Goal: Task Accomplishment & Management: Complete application form

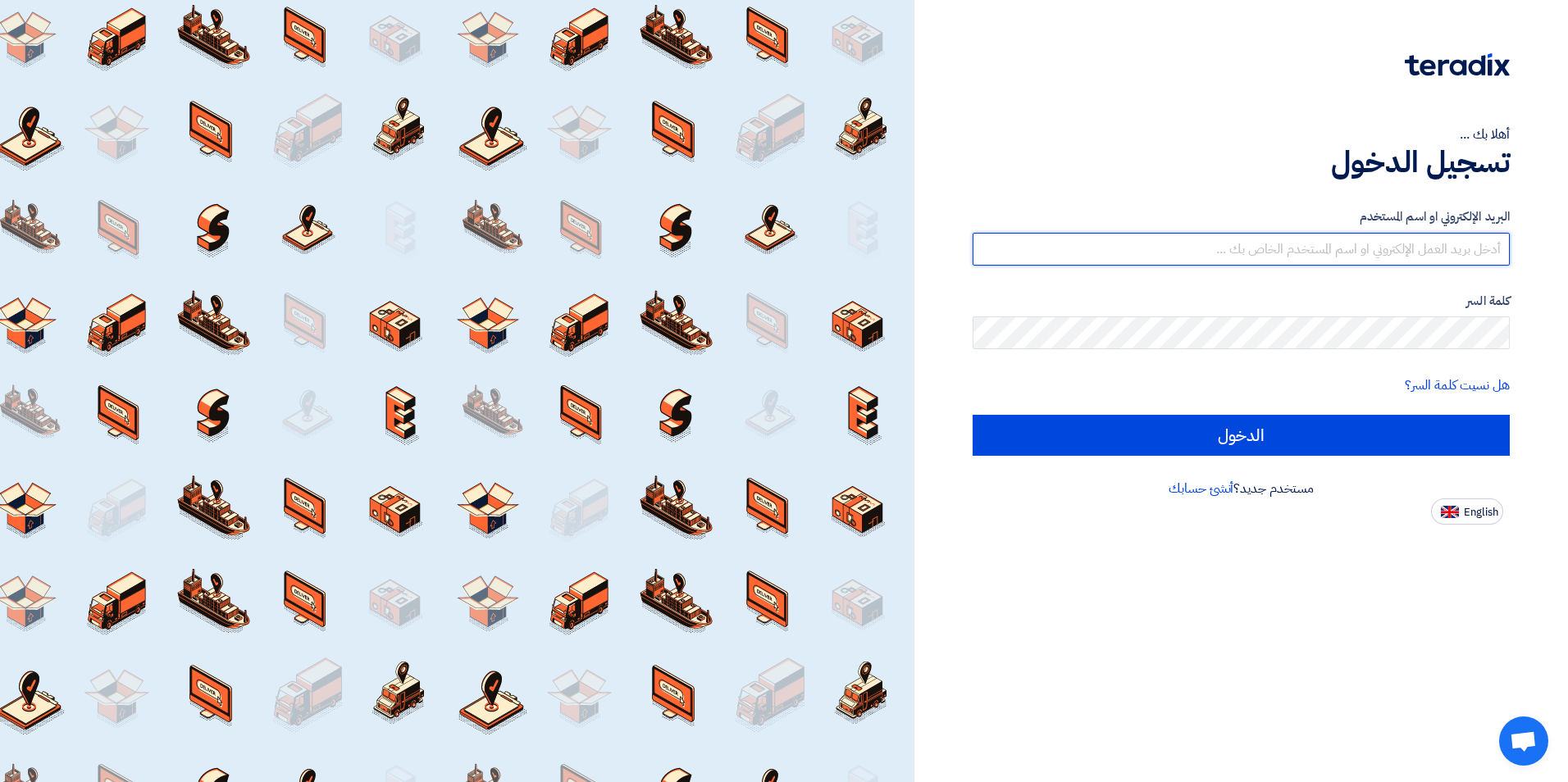
click at [1345, 252] on input "text" at bounding box center [1240, 249] width 537 height 33
type input "[EMAIL_ADDRESS][DOMAIN_NAME]"
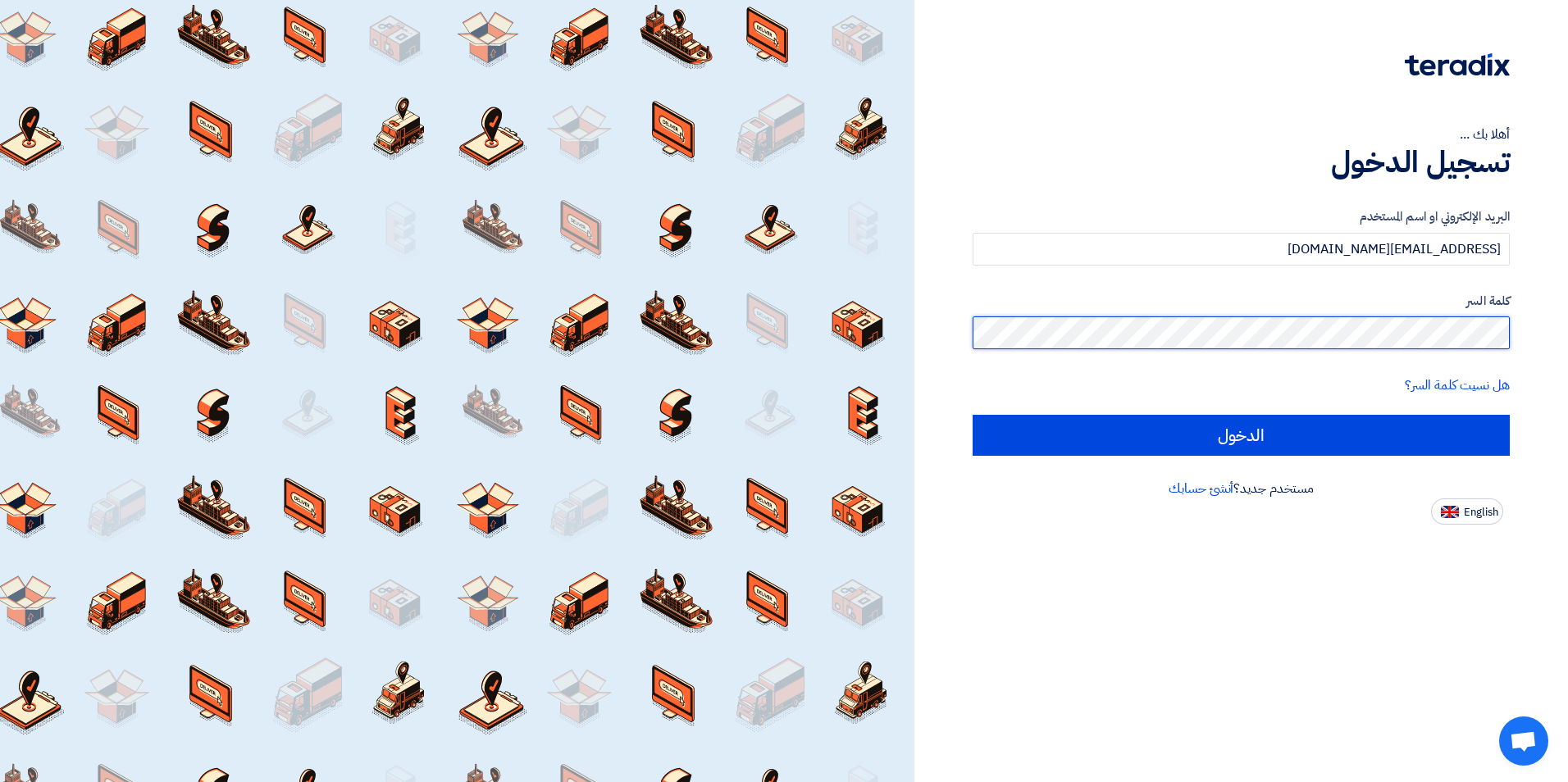
click at [972, 415] on input "الدخول" at bounding box center [1240, 435] width 537 height 41
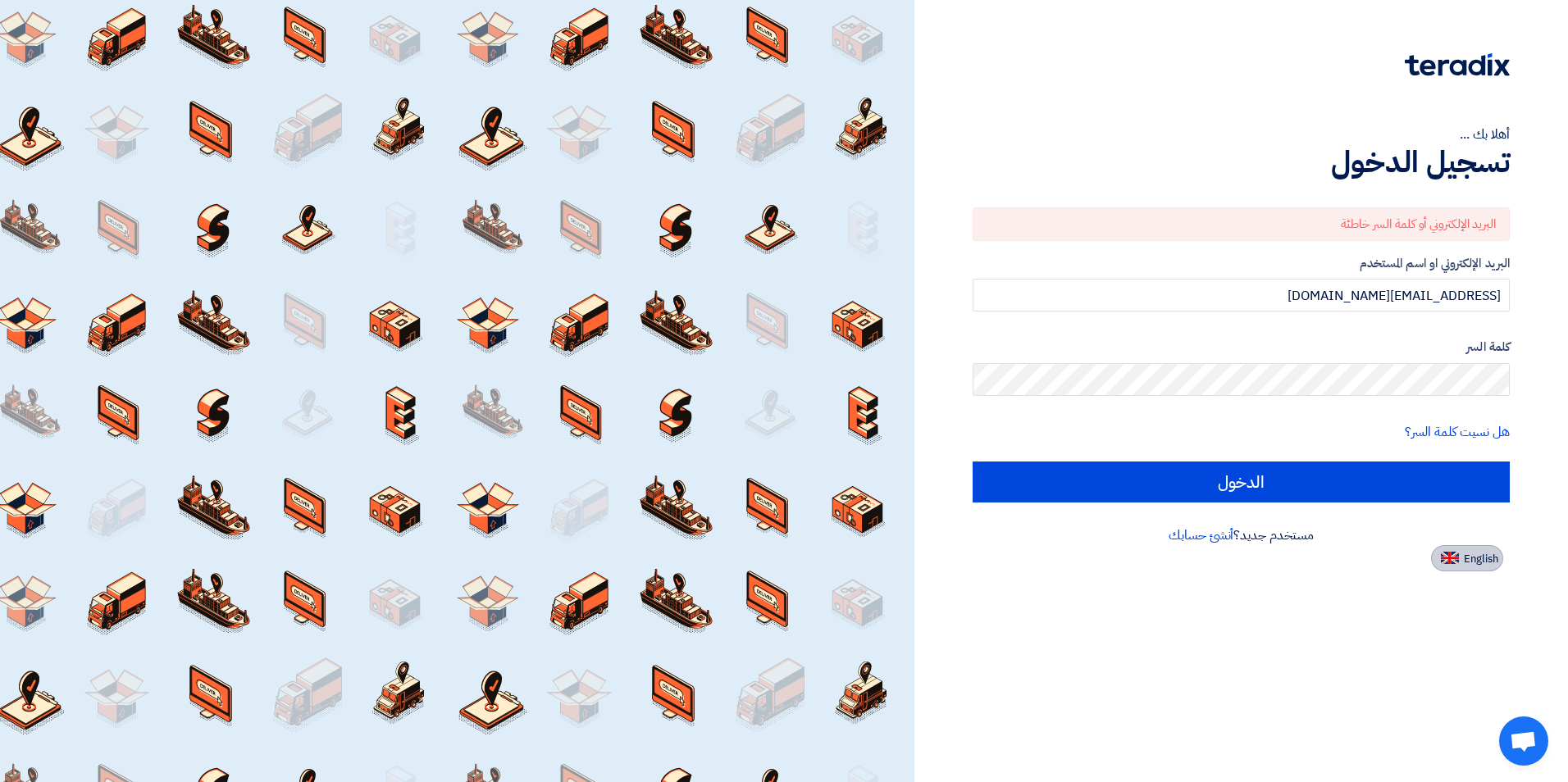
click at [1442, 561] on img at bounding box center [1450, 558] width 18 height 12
type input "Sign in"
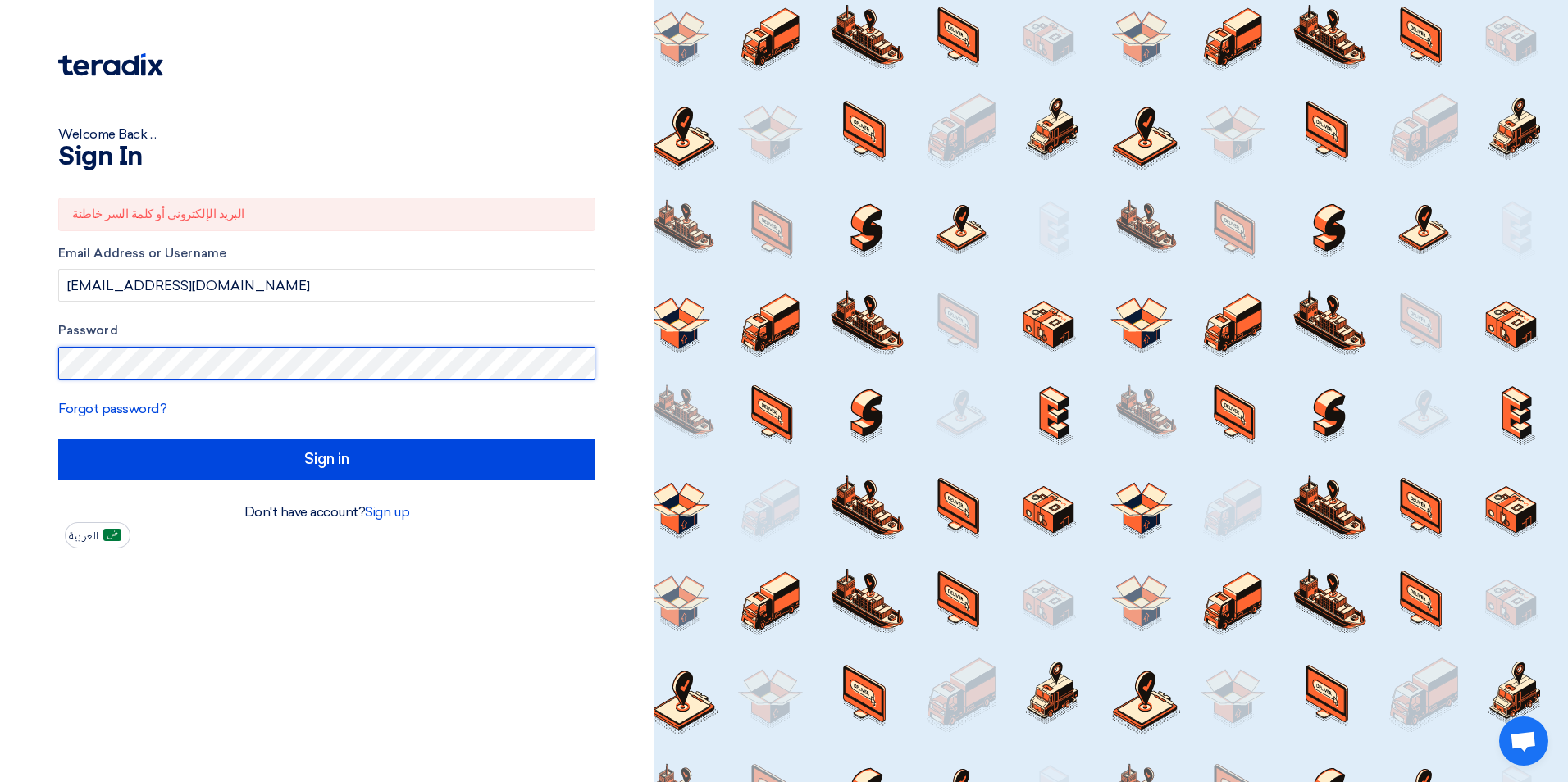
click at [58, 439] on input "Sign in" at bounding box center [327, 459] width 537 height 41
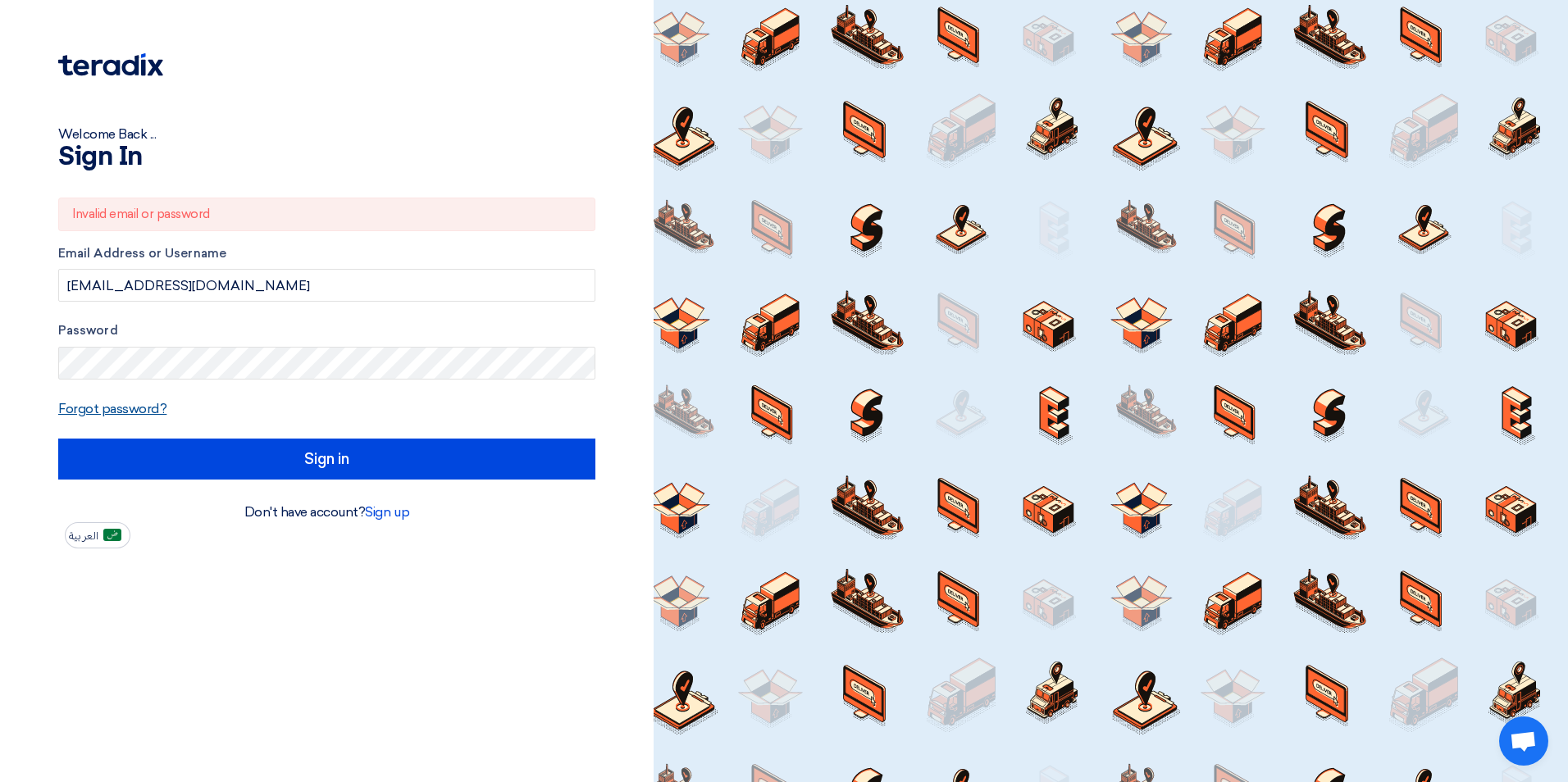
click at [135, 409] on link "Forgot password?" at bounding box center [112, 409] width 109 height 16
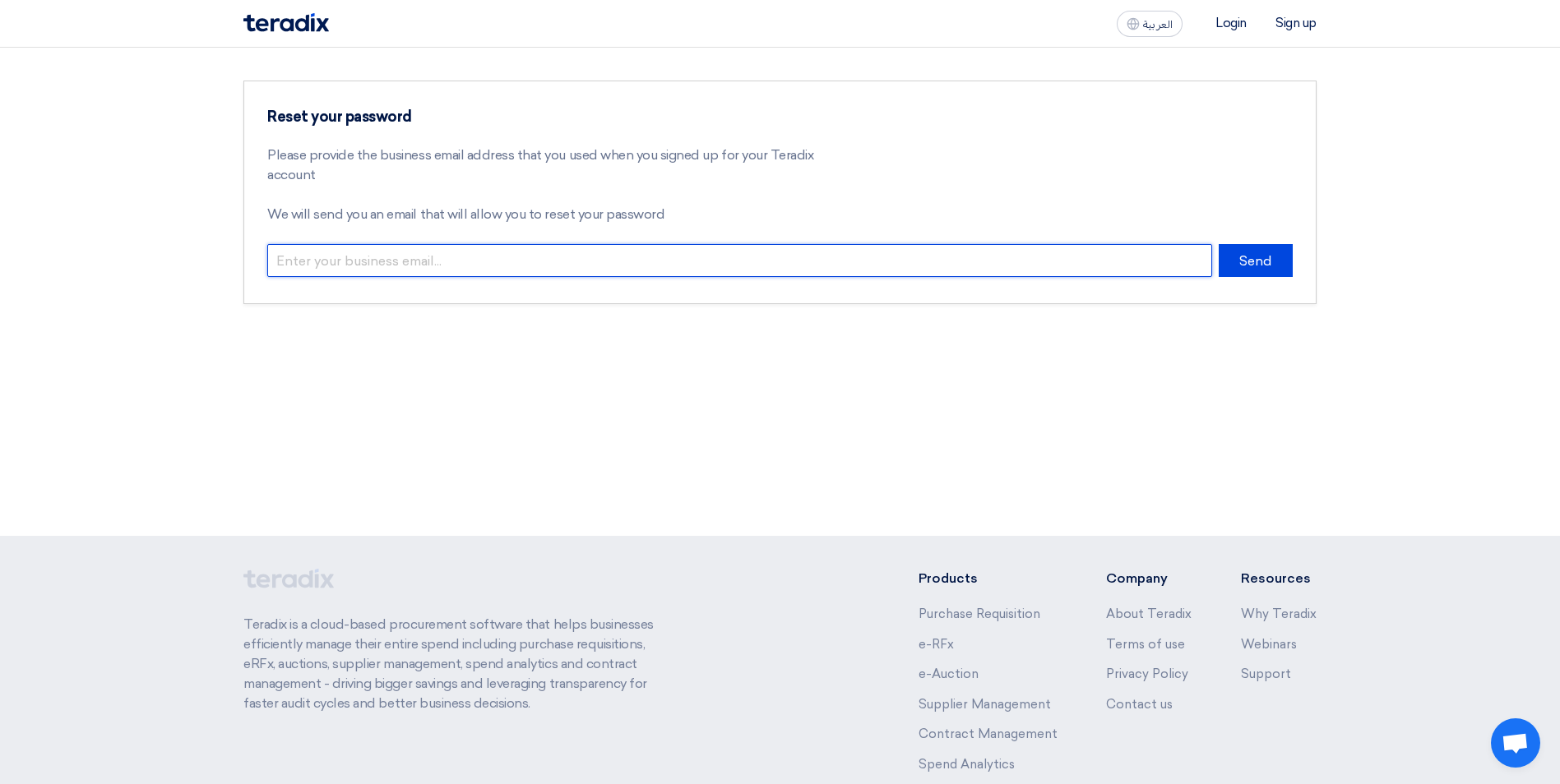
click at [443, 263] on input "email" at bounding box center [739, 260] width 945 height 33
type input "[EMAIL_ADDRESS][DOMAIN_NAME]"
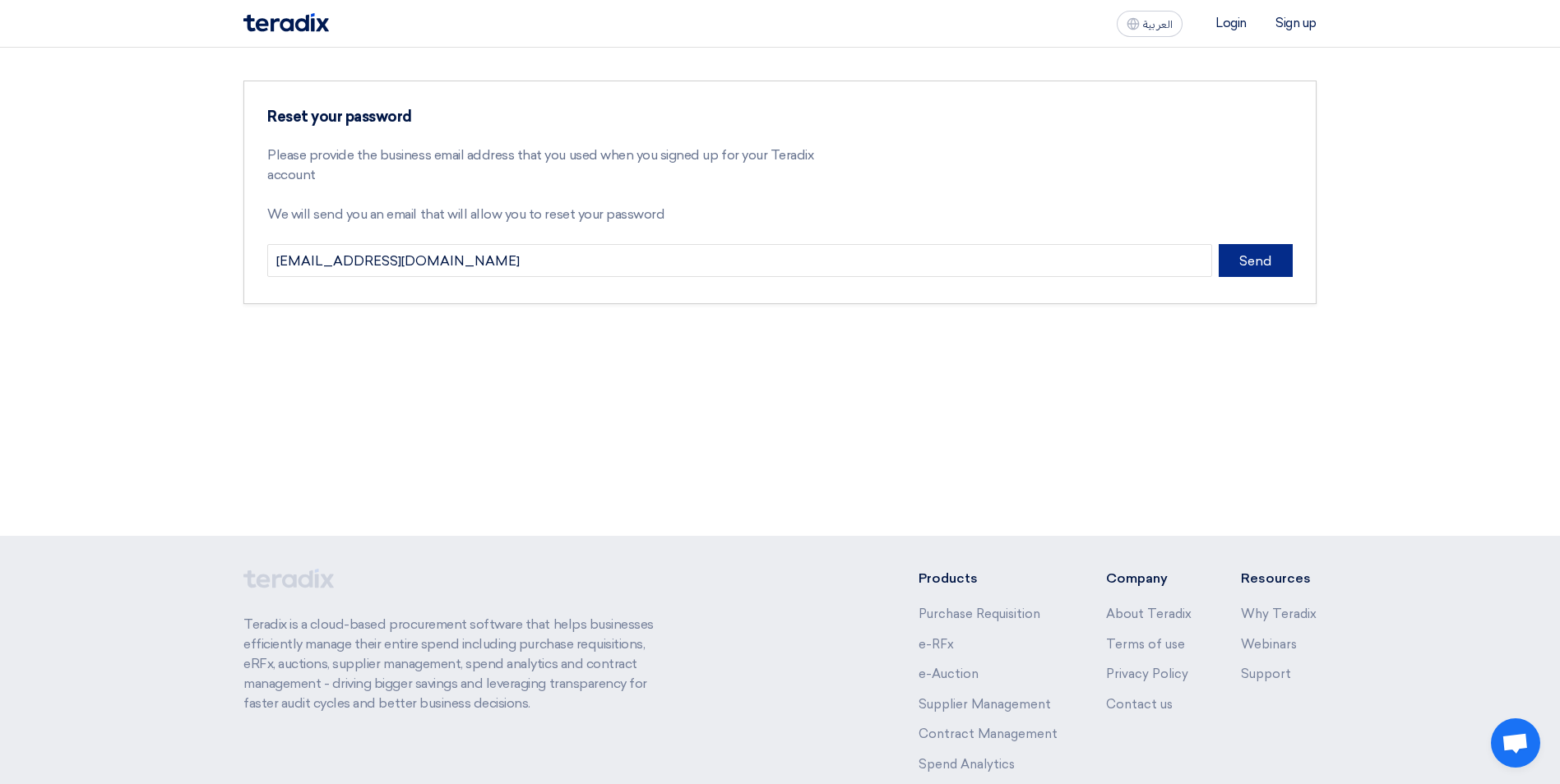
click at [1258, 259] on button "Send" at bounding box center [1255, 260] width 74 height 33
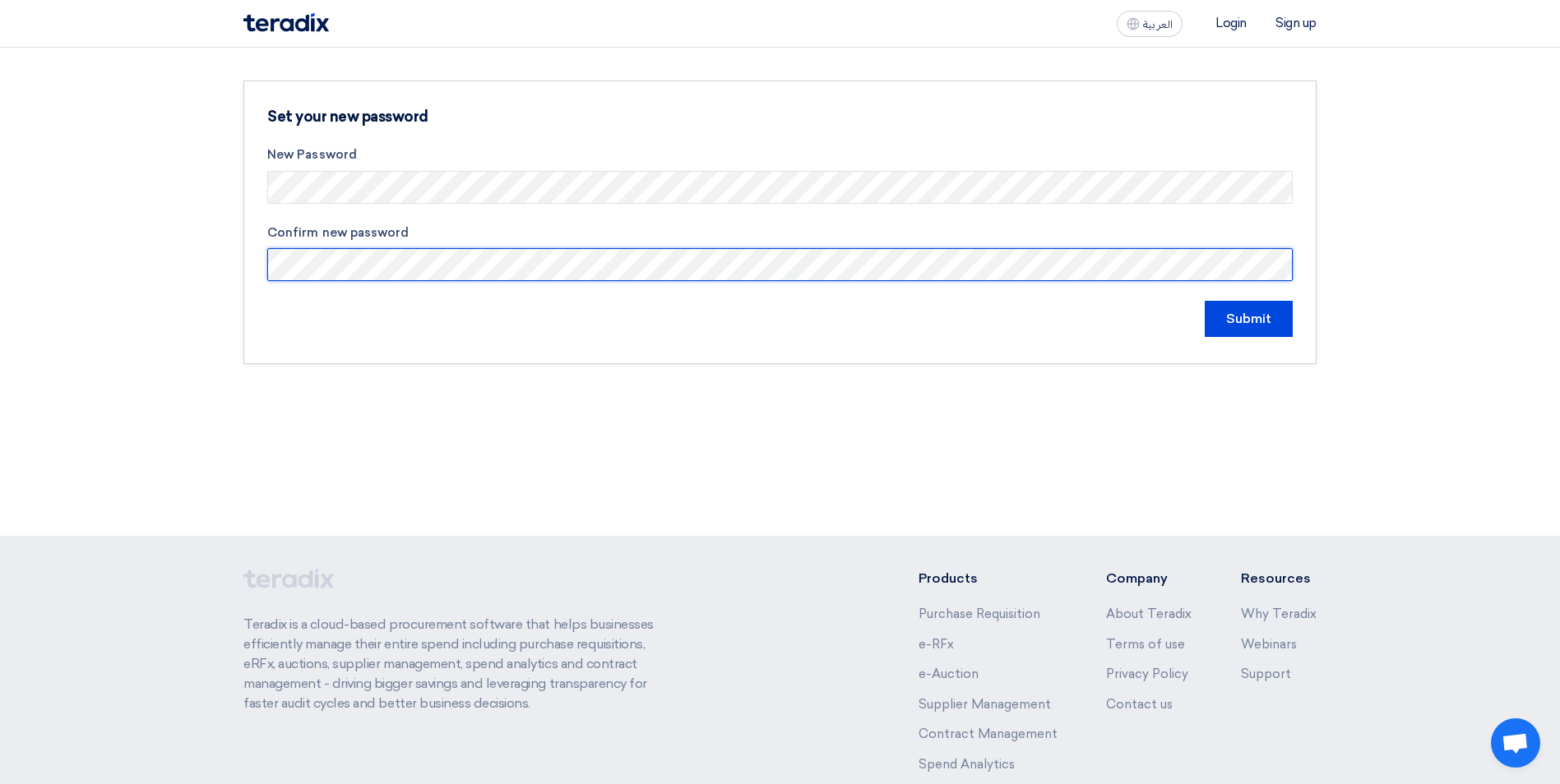
click at [1205, 301] on input "Submit" at bounding box center [1248, 319] width 88 height 36
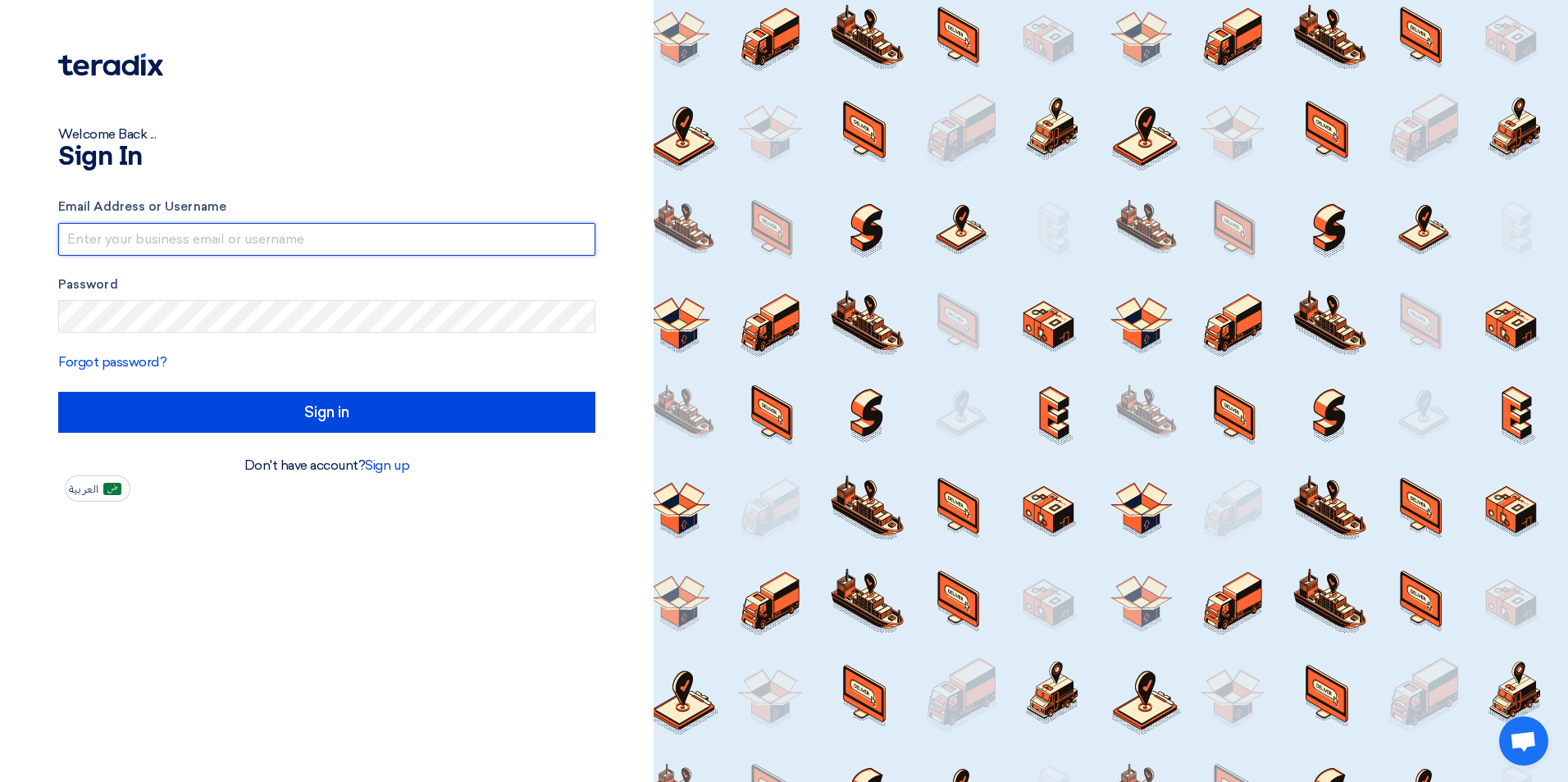
click at [143, 252] on input "text" at bounding box center [327, 239] width 537 height 33
type input "[EMAIL_ADDRESS][DOMAIN_NAME]"
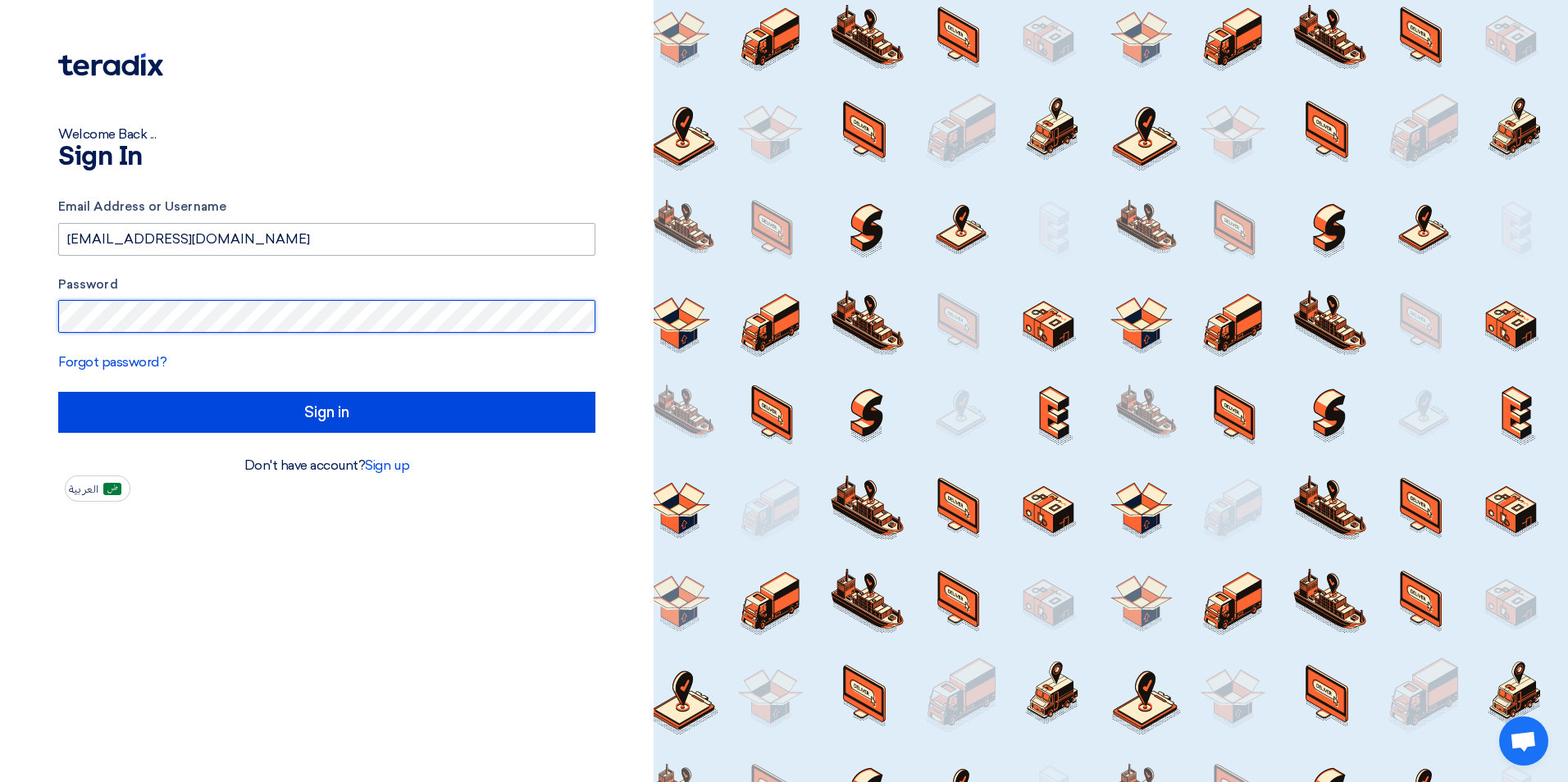
click at [58, 392] on input "Sign in" at bounding box center [327, 412] width 537 height 41
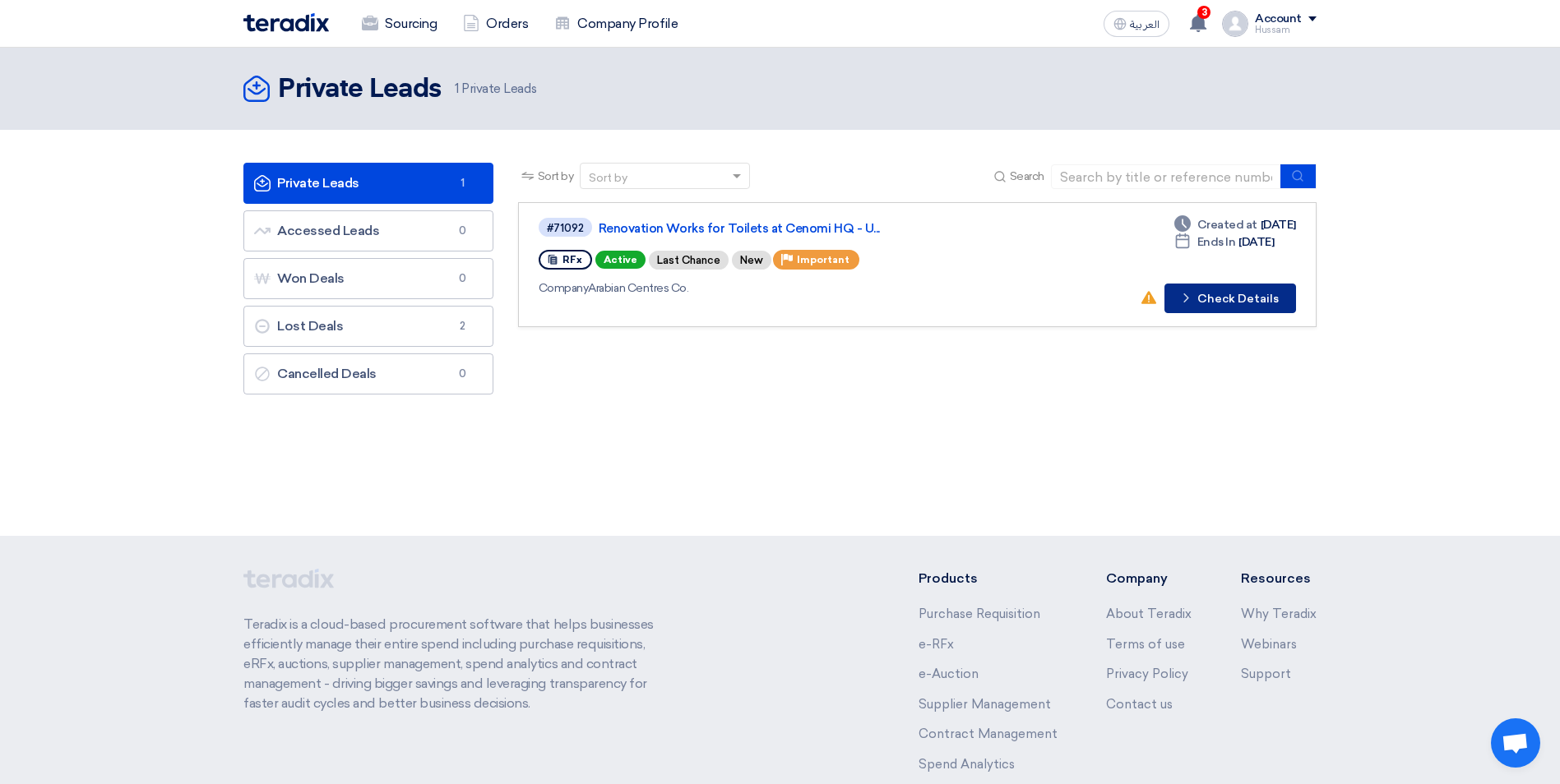
click at [1241, 304] on button "Check details Check Details" at bounding box center [1230, 297] width 132 height 29
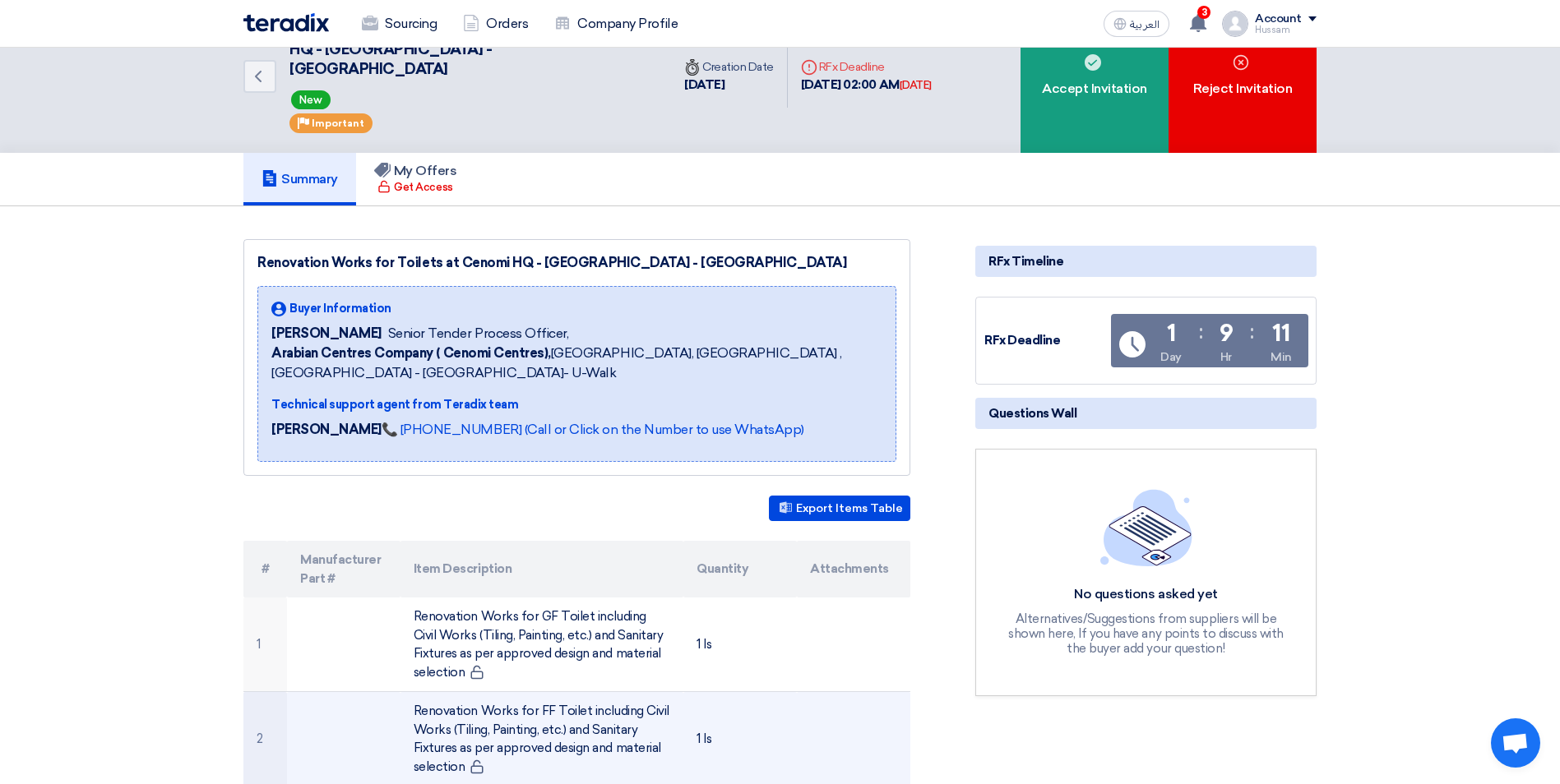
scroll to position [165, 0]
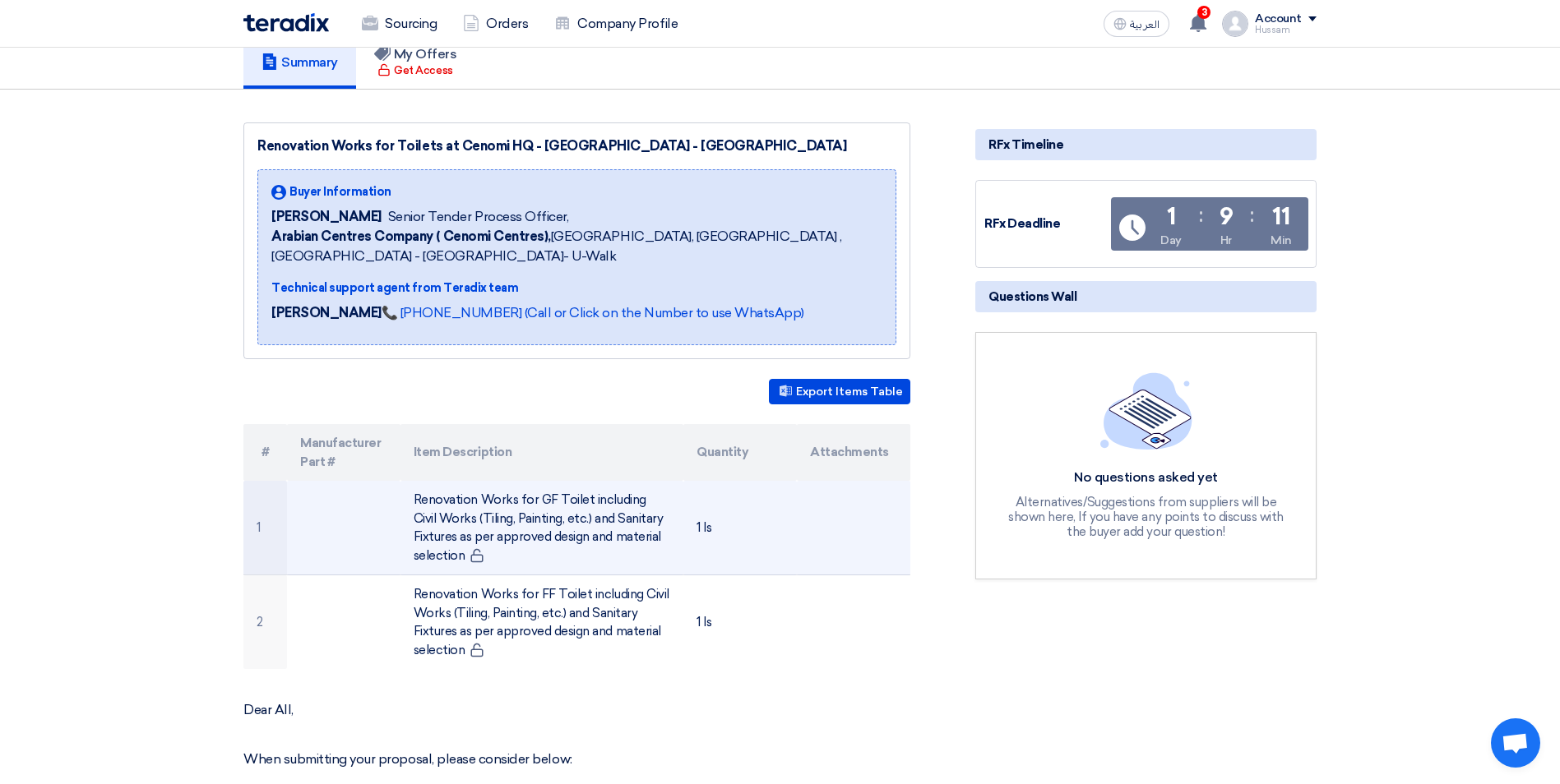
click at [398, 515] on td at bounding box center [344, 527] width 113 height 95
click at [524, 504] on td "Renovation Works for GF Toilet including Civil Works (Tiling, Painting, etc.) a…" at bounding box center [542, 527] width 283 height 95
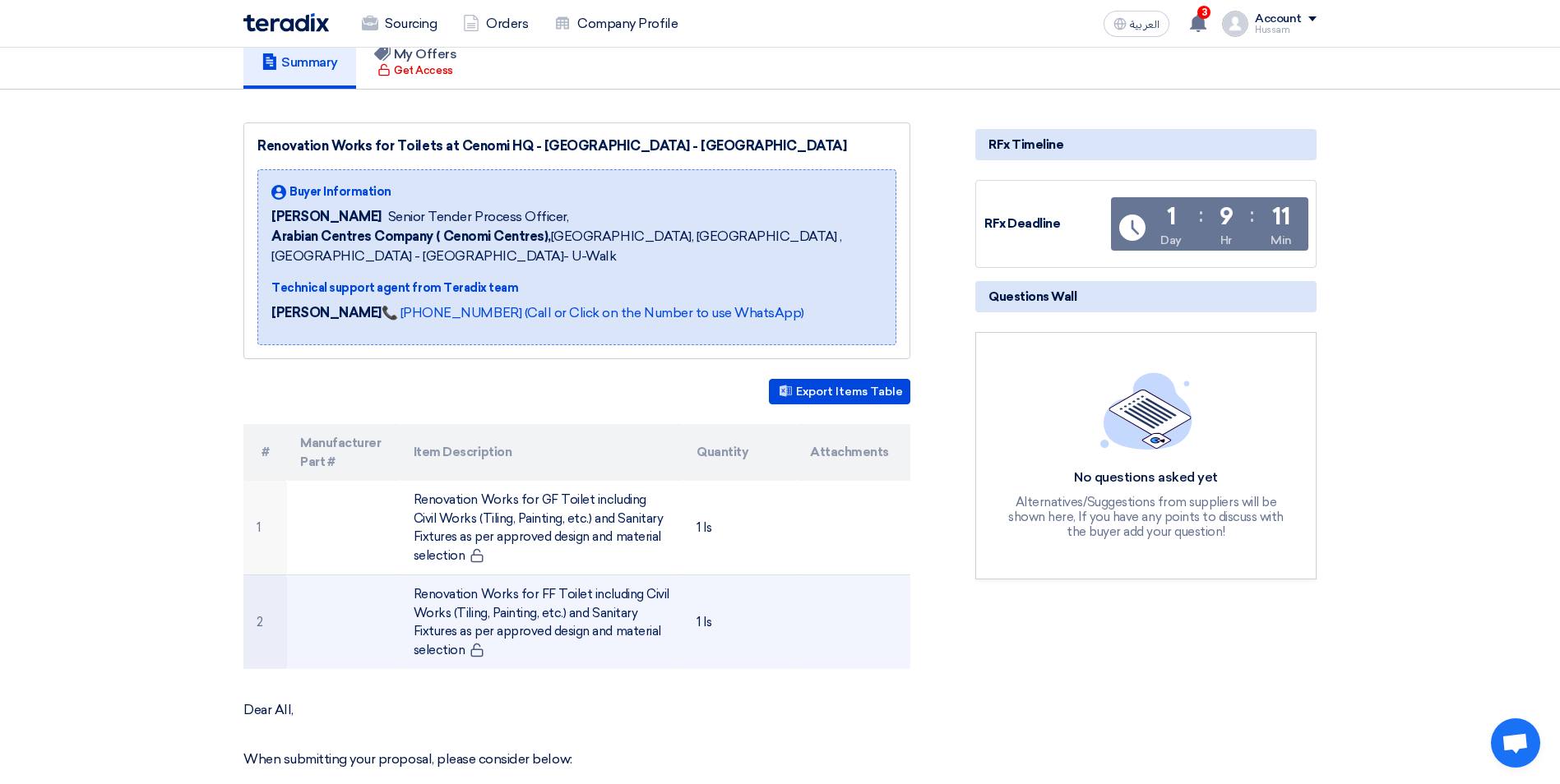
click at [498, 603] on td "Renovation Works for FF Toilet including Civil Works (Tiling, Painting, etc.) a…" at bounding box center [542, 622] width 283 height 95
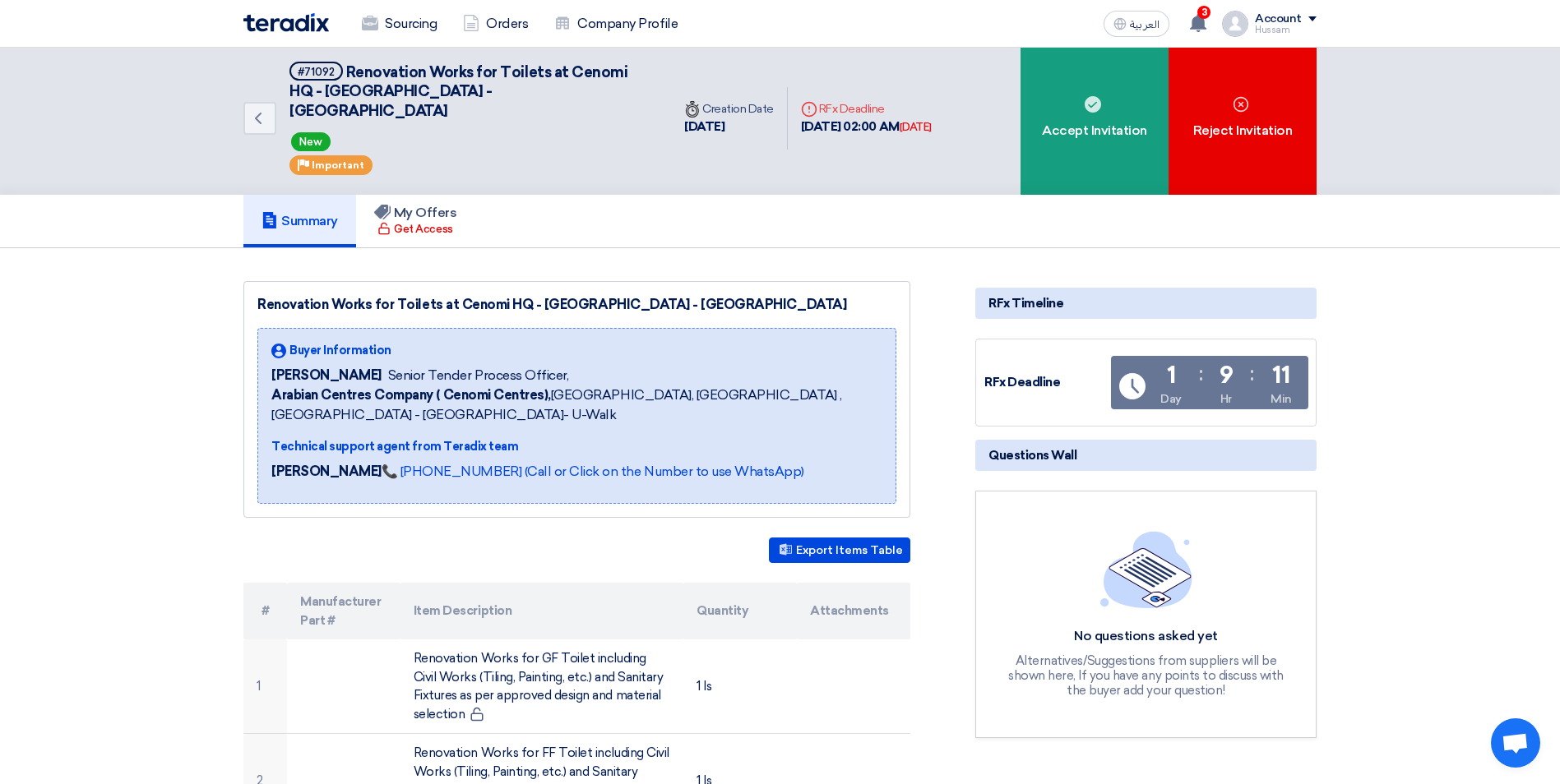
scroll to position [0, 0]
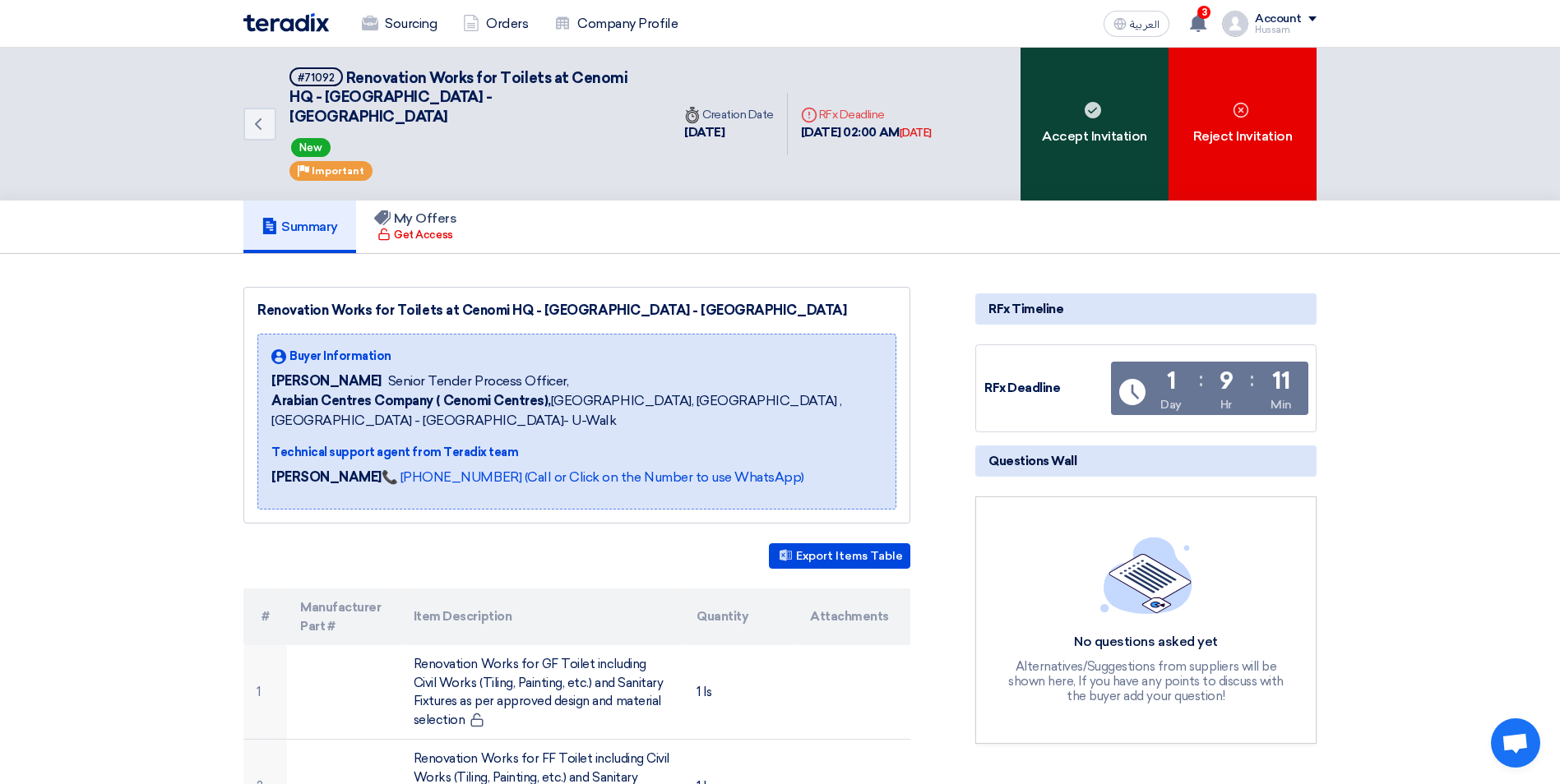
click at [1097, 126] on div "Accept Invitation" at bounding box center [1094, 124] width 148 height 153
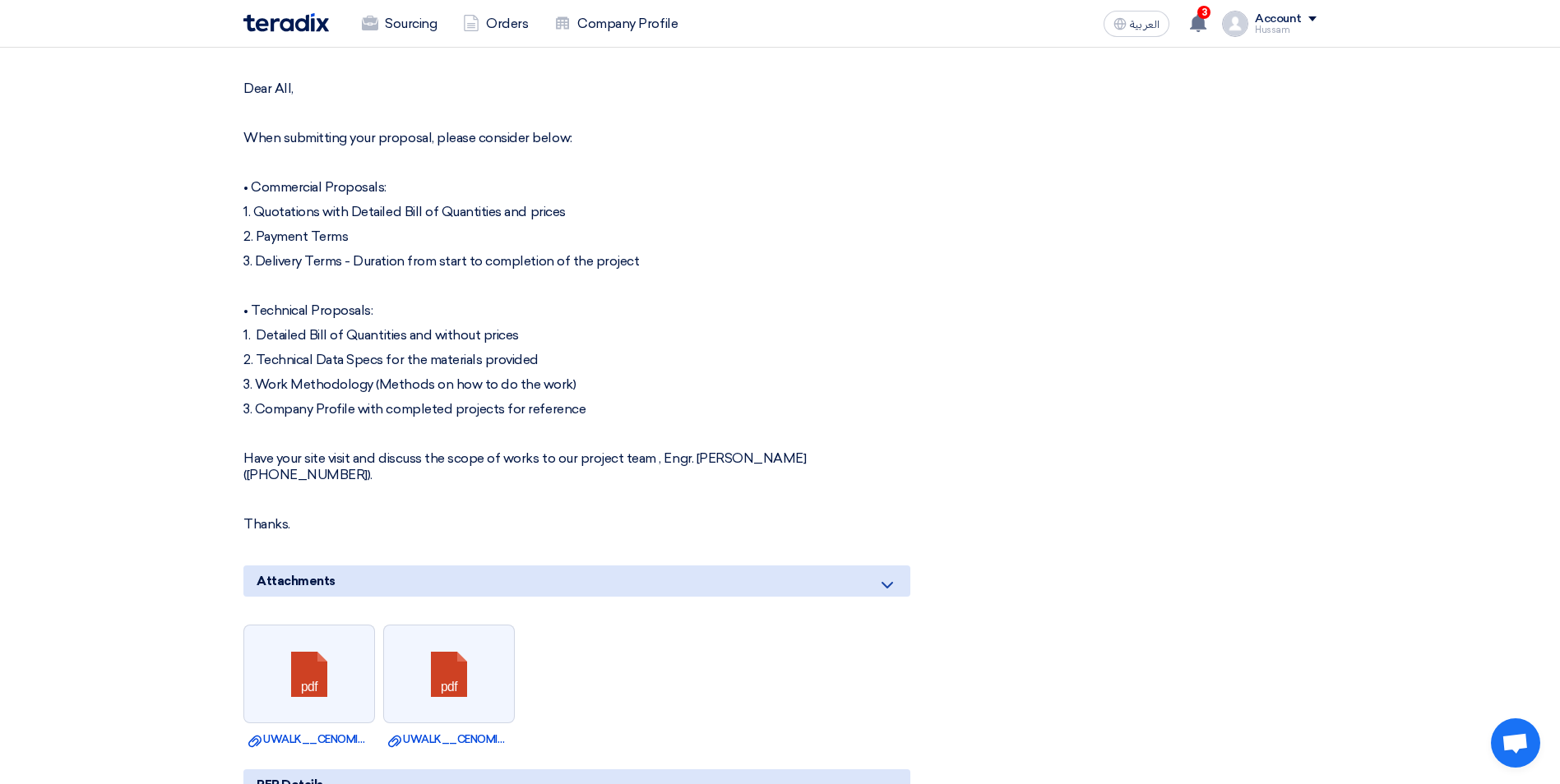
scroll to position [822, 0]
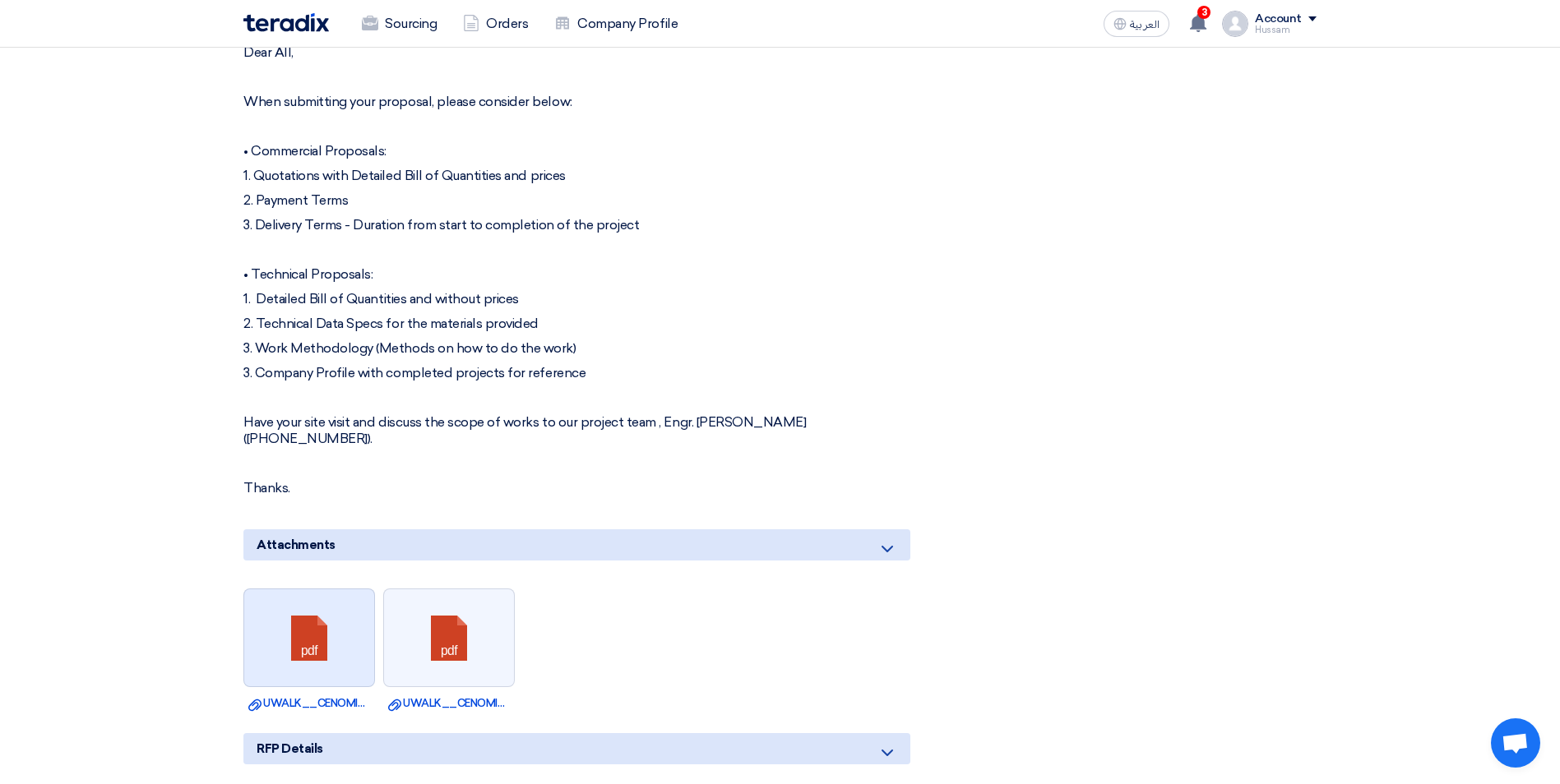
click at [317, 616] on link at bounding box center [310, 638] width 132 height 98
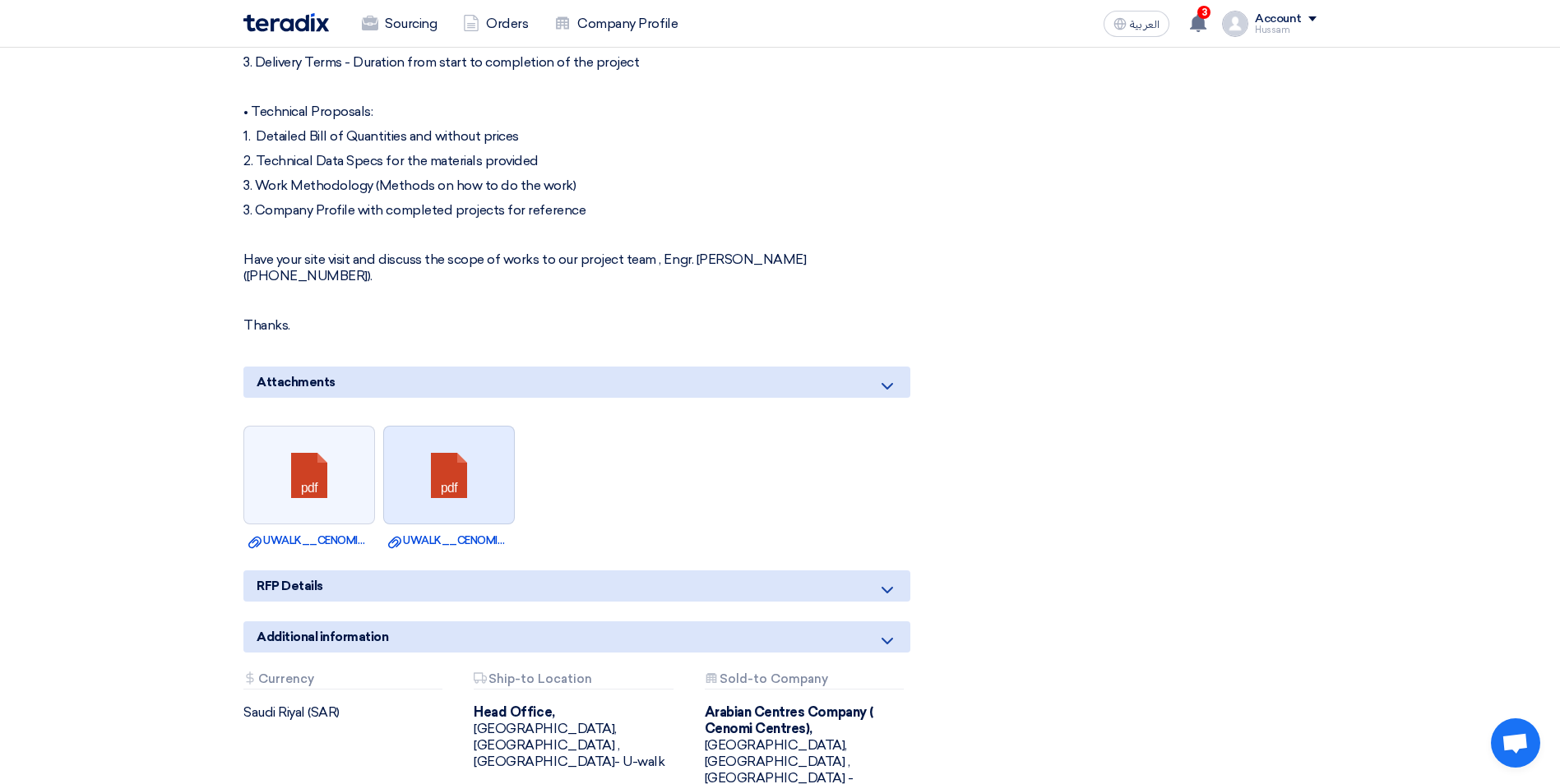
scroll to position [986, 0]
click at [458, 467] on link at bounding box center [450, 473] width 132 height 98
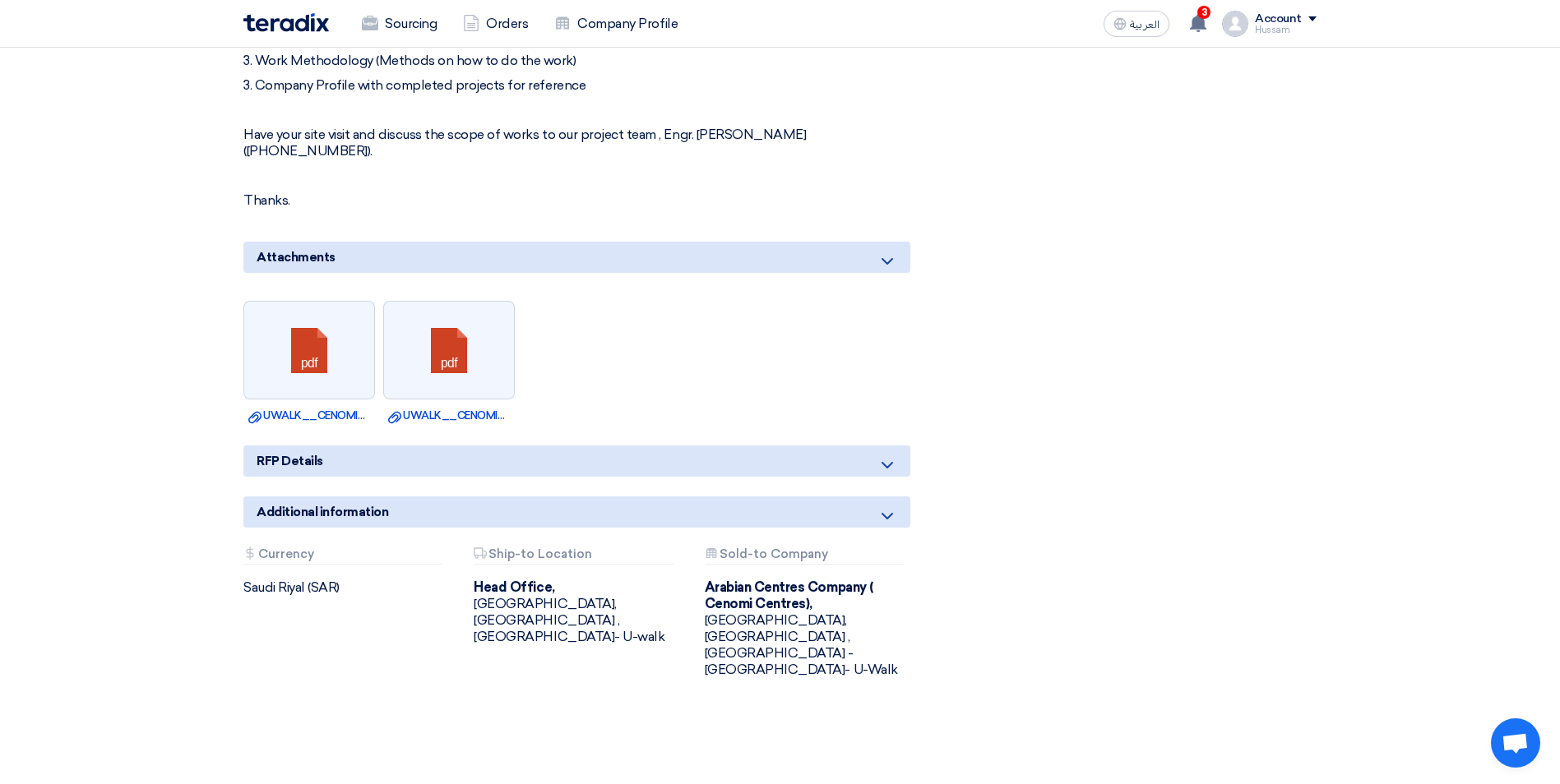
scroll to position [1150, 0]
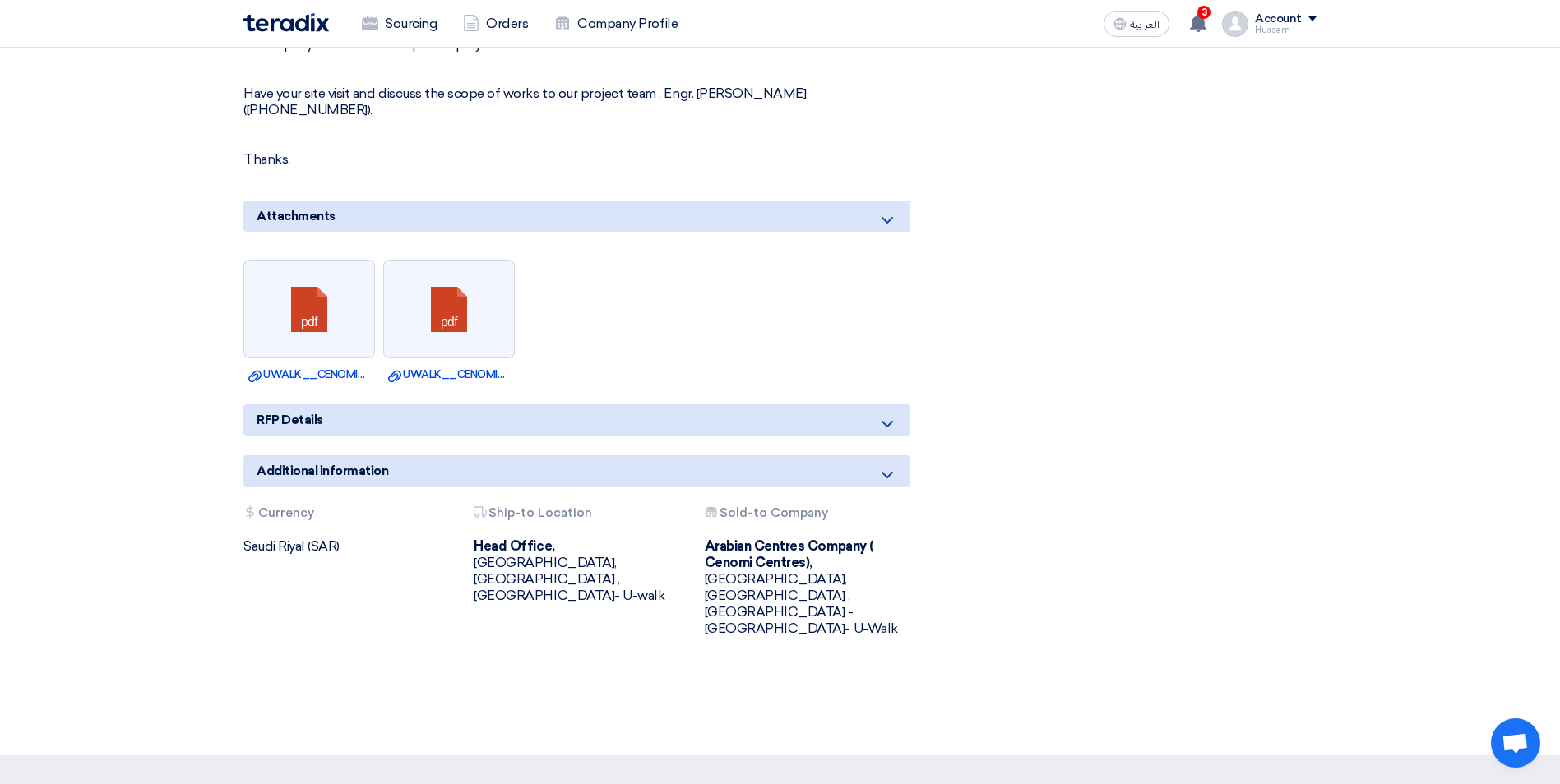
click at [612, 404] on div "RFP Details" at bounding box center [576, 419] width 667 height 31
click at [614, 404] on div "RFP Details" at bounding box center [576, 419] width 667 height 31
click at [884, 421] on use at bounding box center [887, 424] width 12 height 6
click at [889, 465] on icon at bounding box center [887, 475] width 19 height 19
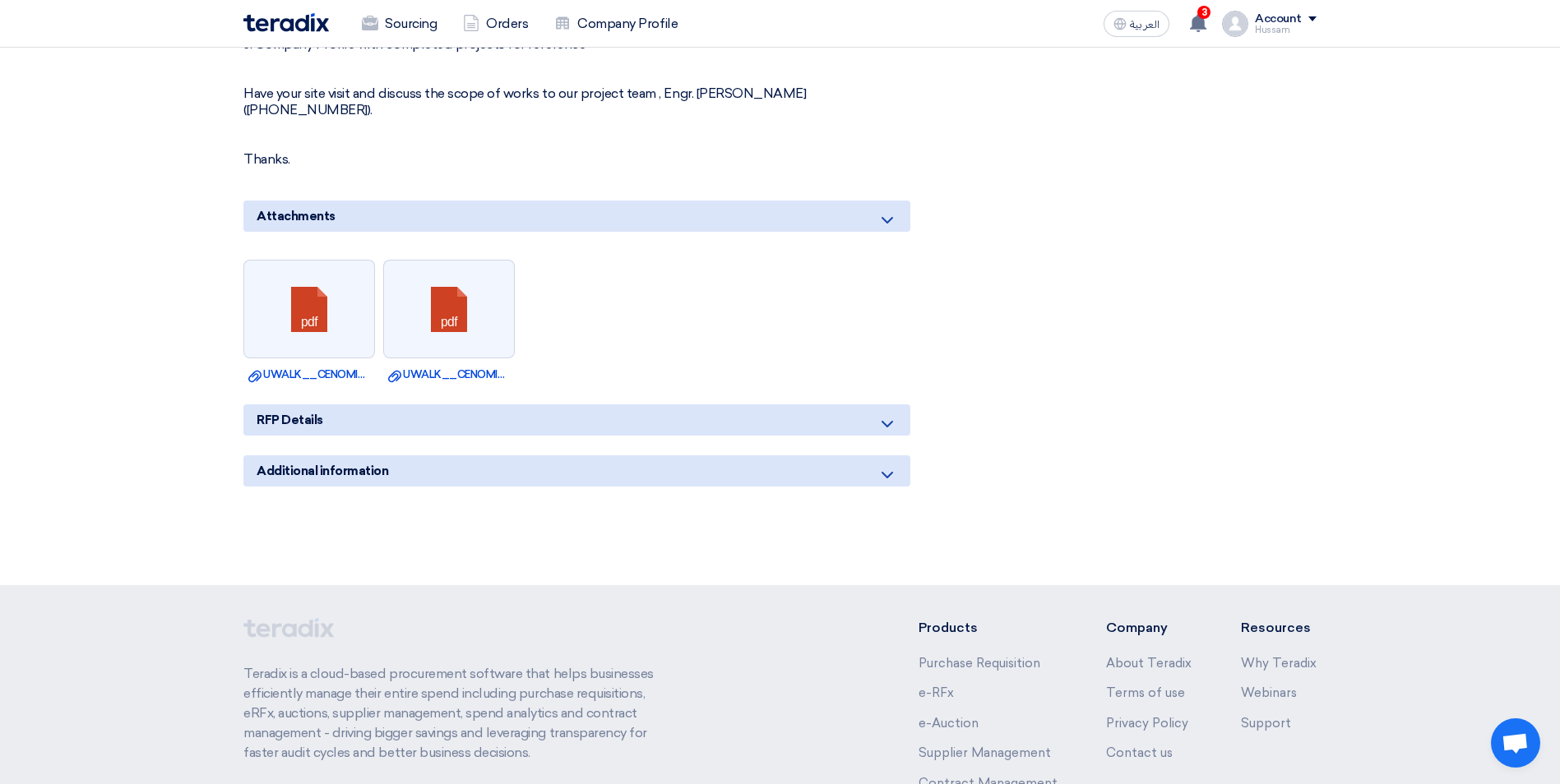
click at [889, 465] on icon at bounding box center [887, 475] width 19 height 19
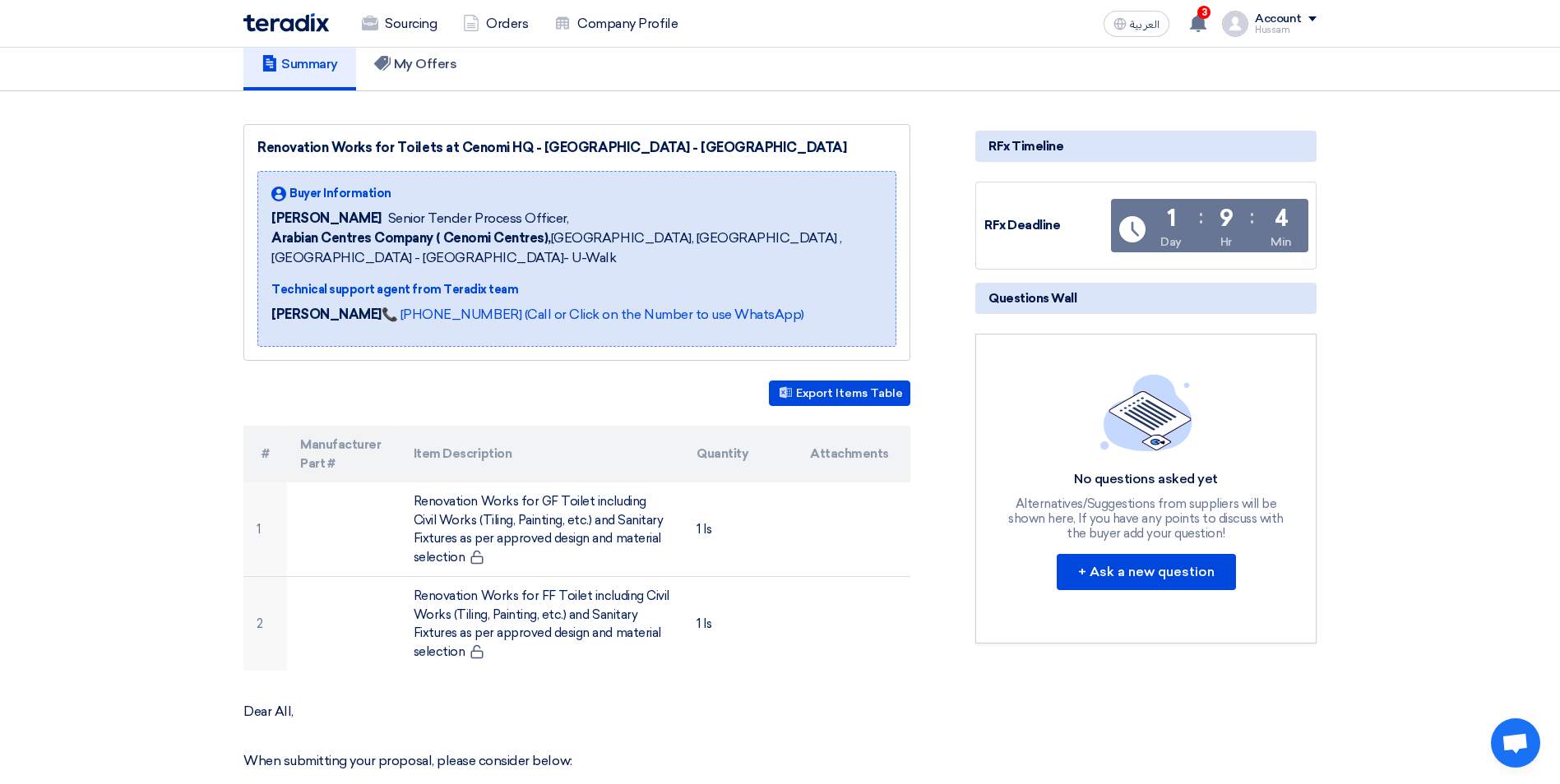
scroll to position [0, 0]
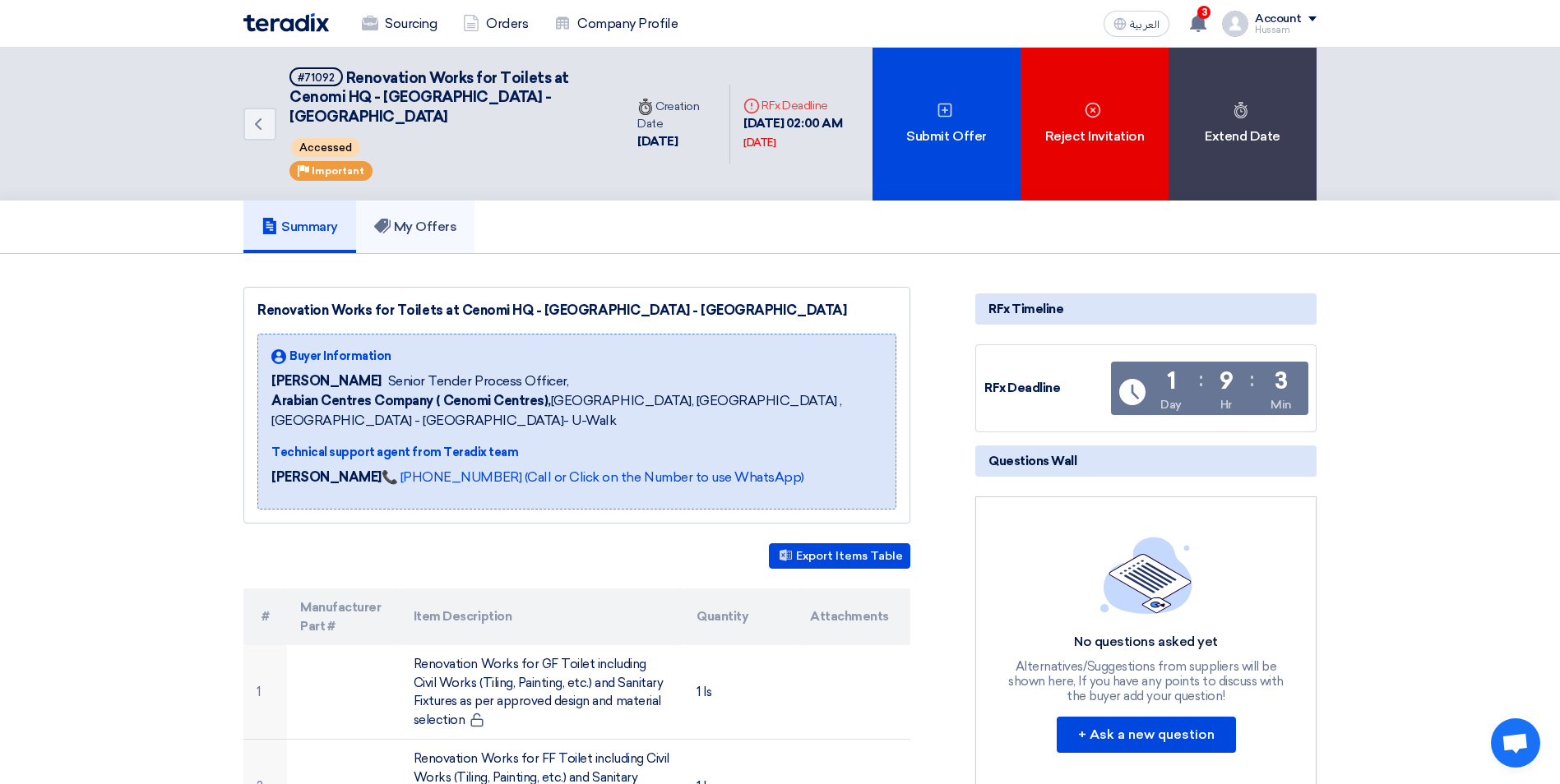
click at [403, 201] on link "My Offers" at bounding box center [415, 227] width 120 height 52
